Goal: Entertainment & Leisure: Consume media (video, audio)

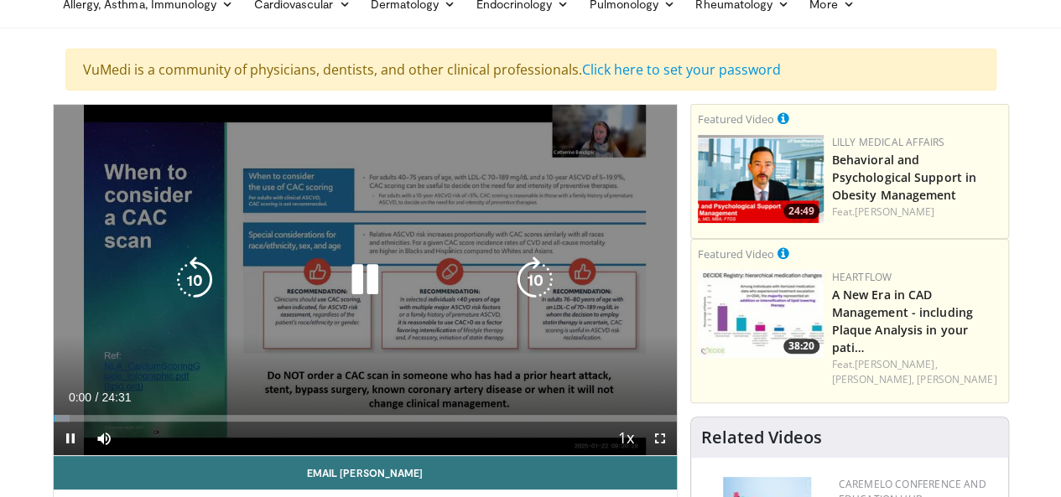
scroll to position [168, 0]
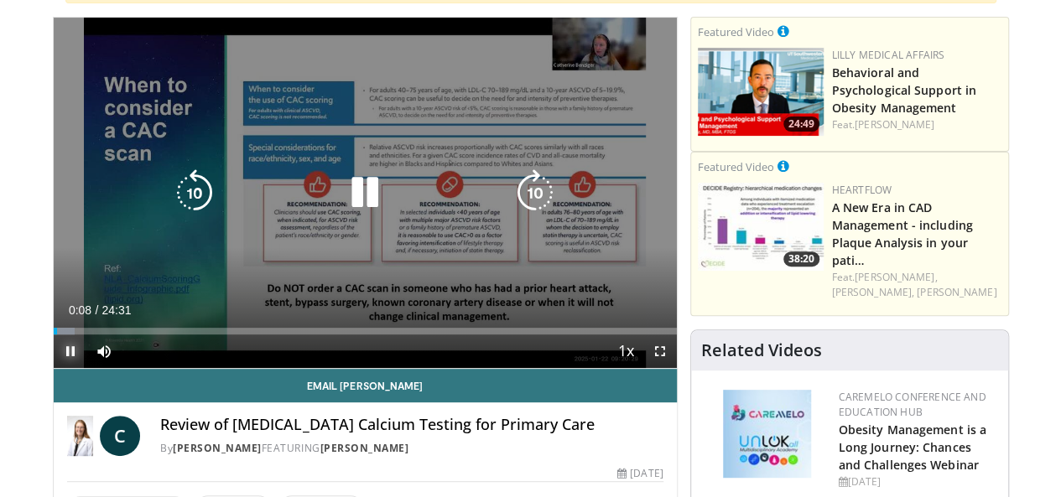
click at [54, 368] on span "Video Player" at bounding box center [71, 352] width 34 height 34
click at [351, 201] on icon "Video Player" at bounding box center [364, 192] width 47 height 47
click at [341, 216] on icon "Video Player" at bounding box center [364, 192] width 47 height 47
